Goal: Task Accomplishment & Management: Use online tool/utility

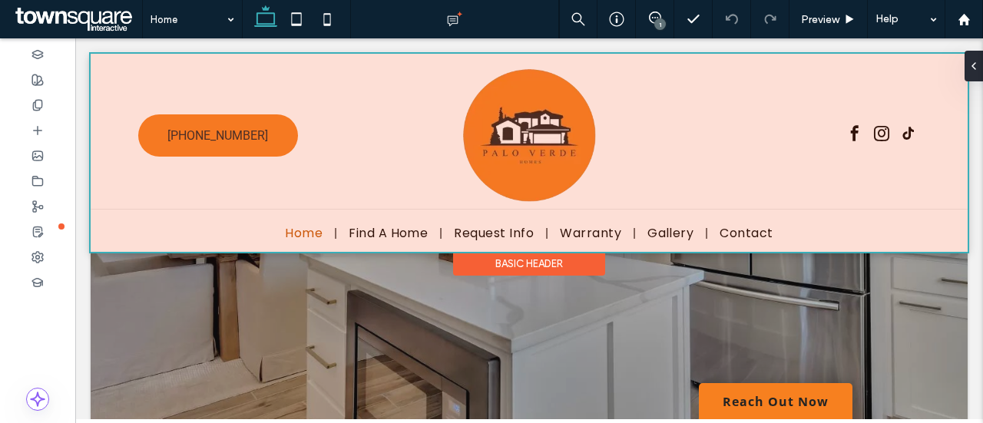
click at [703, 119] on div at bounding box center [529, 153] width 877 height 198
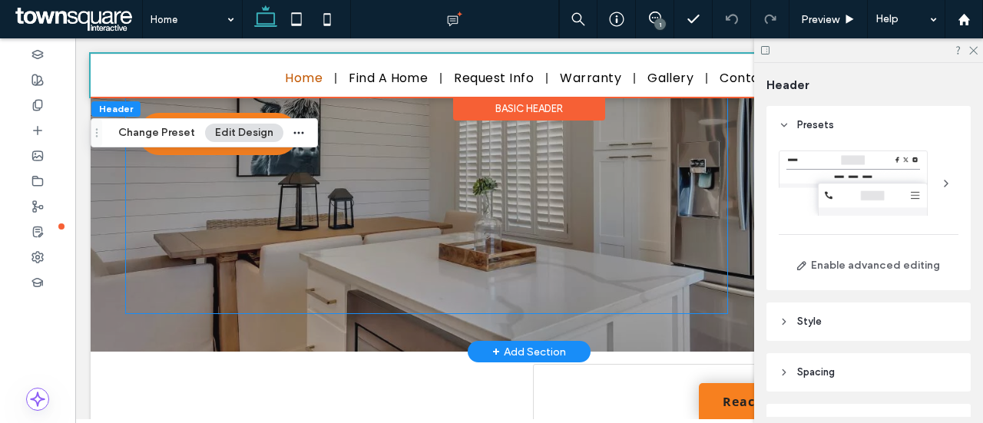
scroll to position [307, 0]
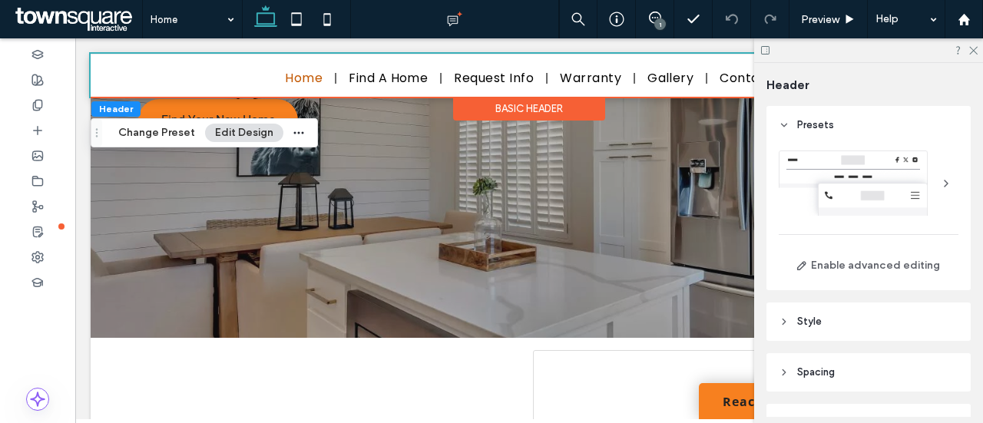
click at [968, 55] on div at bounding box center [868, 50] width 229 height 24
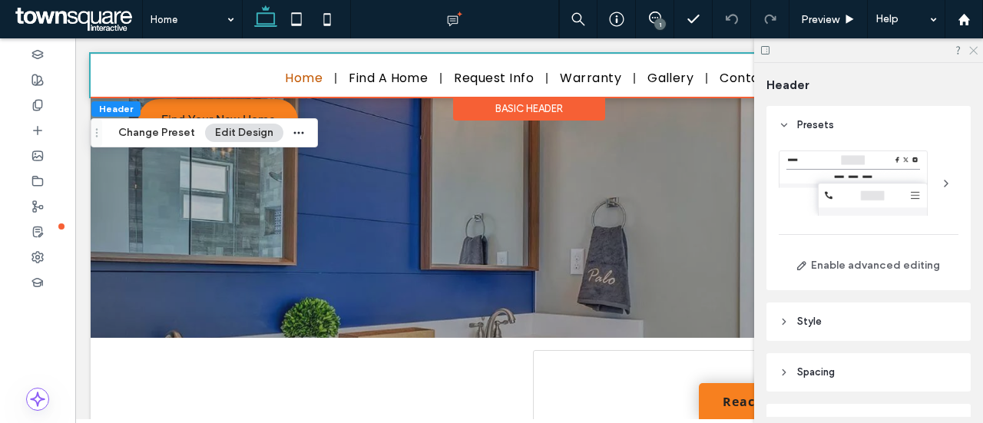
click at [973, 48] on icon at bounding box center [973, 50] width 10 height 10
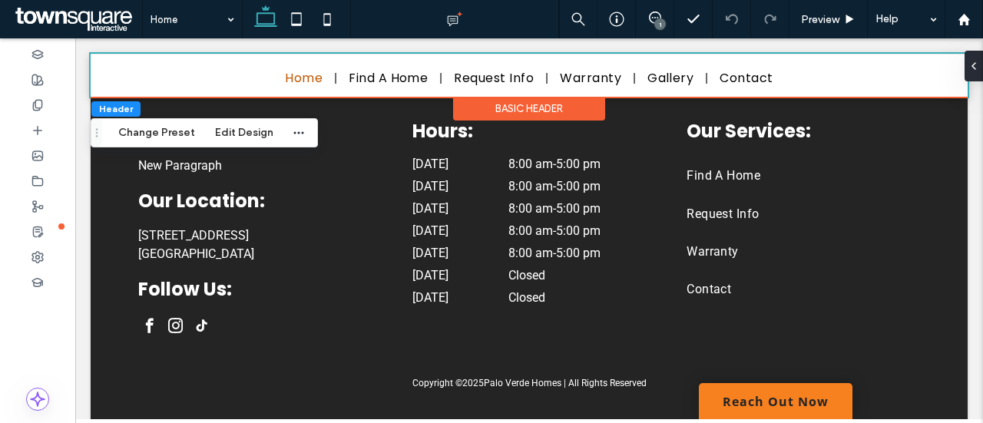
scroll to position [3457, 0]
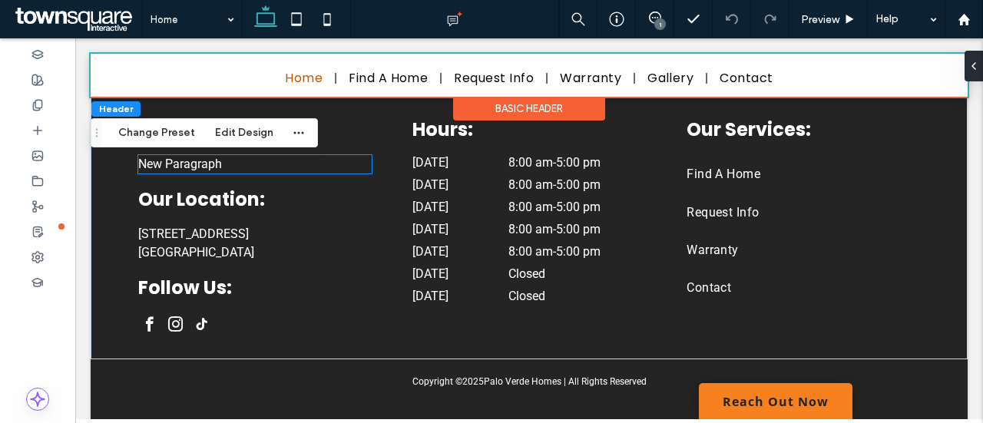
click at [184, 161] on span "New Paragraph" at bounding box center [180, 164] width 84 height 15
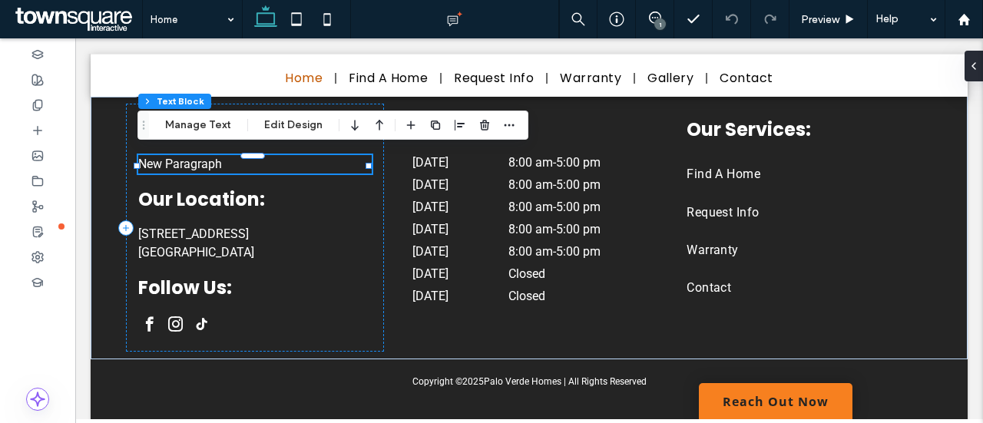
click at [184, 164] on span "New Paragraph" at bounding box center [180, 164] width 84 height 15
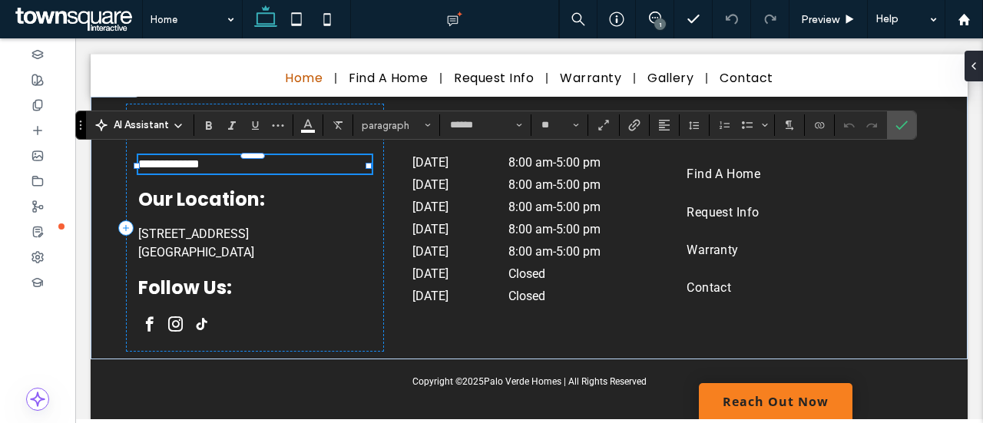
paste div
click at [907, 125] on label "Confirm" at bounding box center [901, 125] width 23 height 28
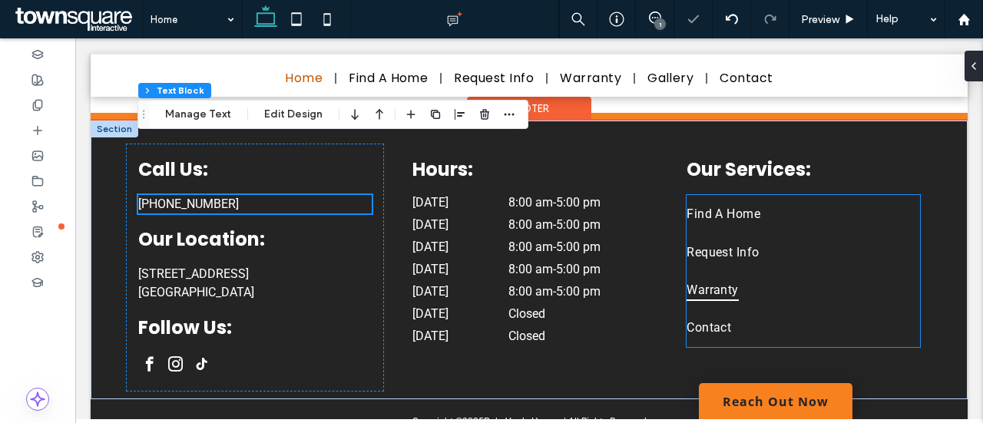
scroll to position [3332, 0]
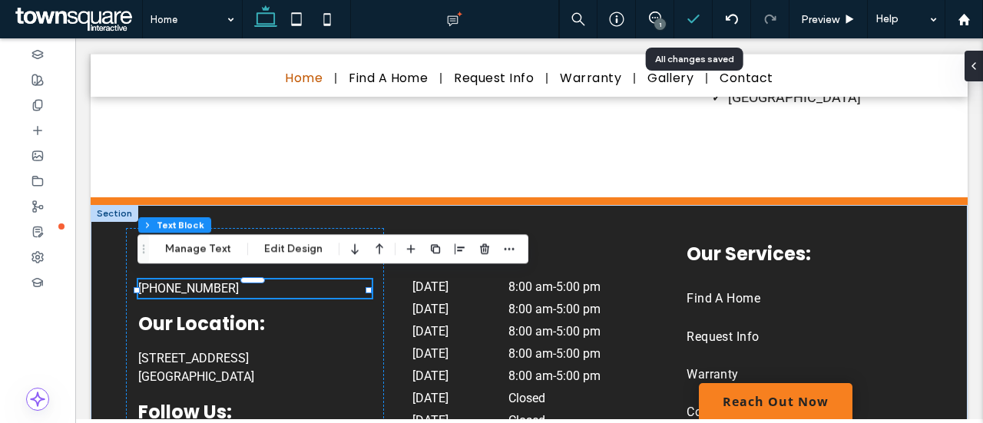
click at [696, 13] on icon at bounding box center [693, 19] width 15 height 15
click at [661, 13] on span at bounding box center [655, 18] width 38 height 12
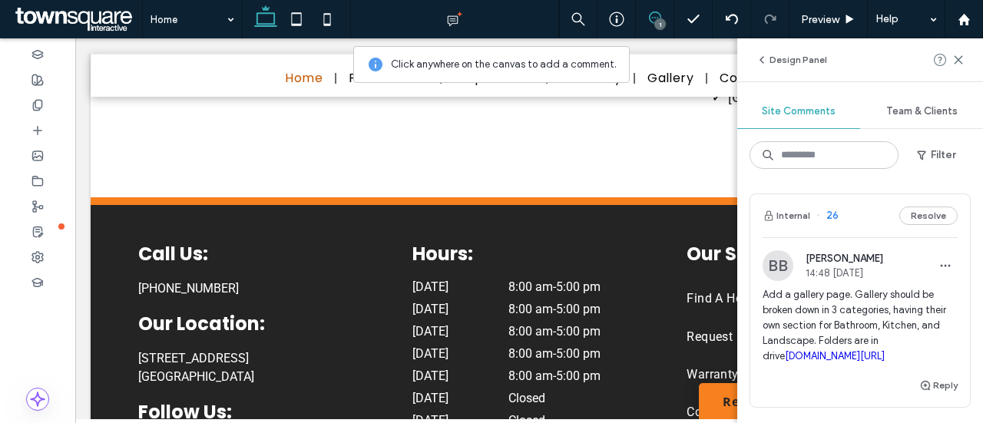
click at [661, 13] on span at bounding box center [655, 18] width 38 height 12
